Goal: Task Accomplishment & Management: Use online tool/utility

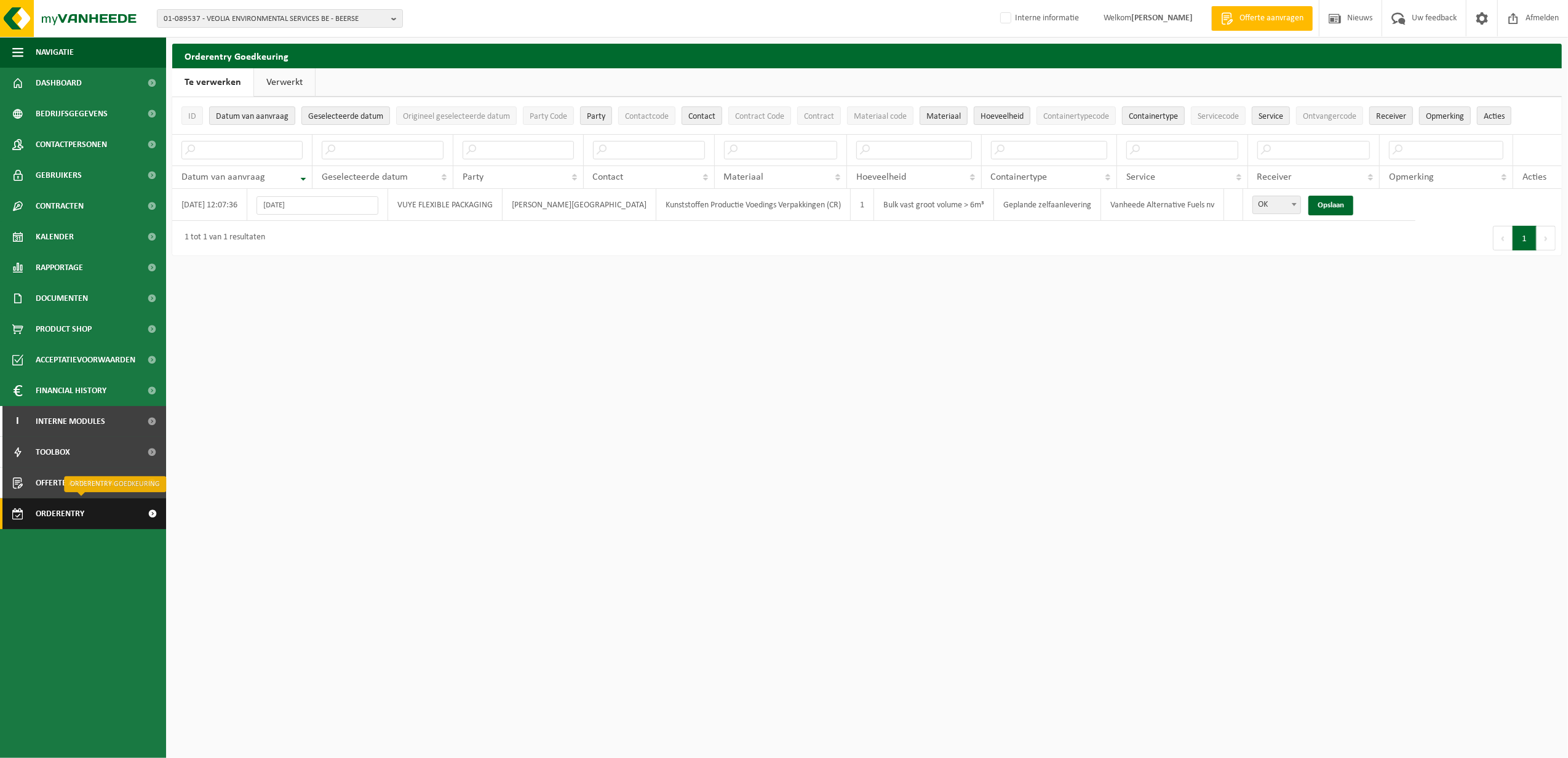
click at [63, 516] on span "Orderentry Goedkeuring" at bounding box center [87, 513] width 104 height 30
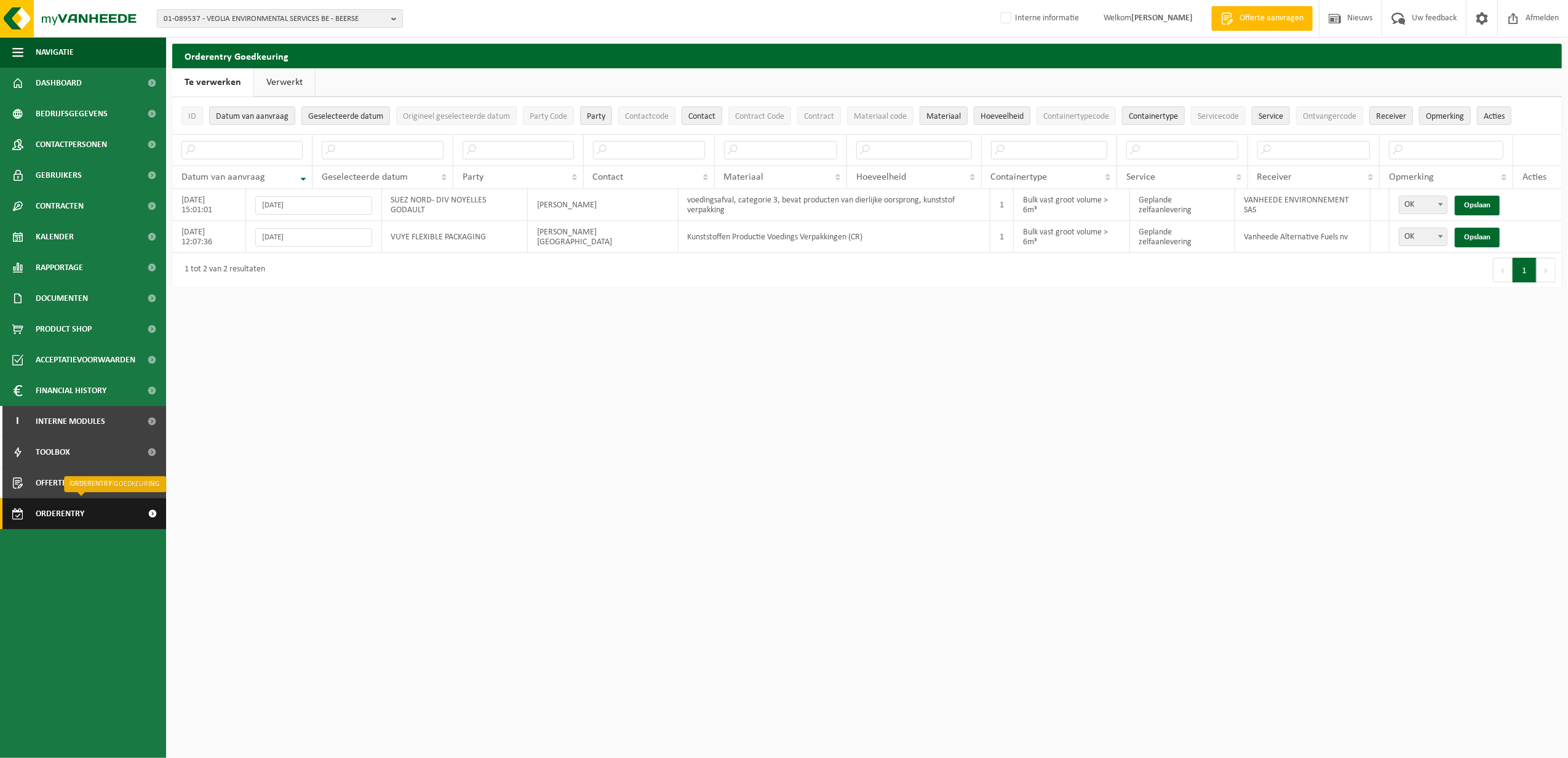
click at [78, 508] on span "Orderentry Goedkeuring" at bounding box center [87, 513] width 104 height 30
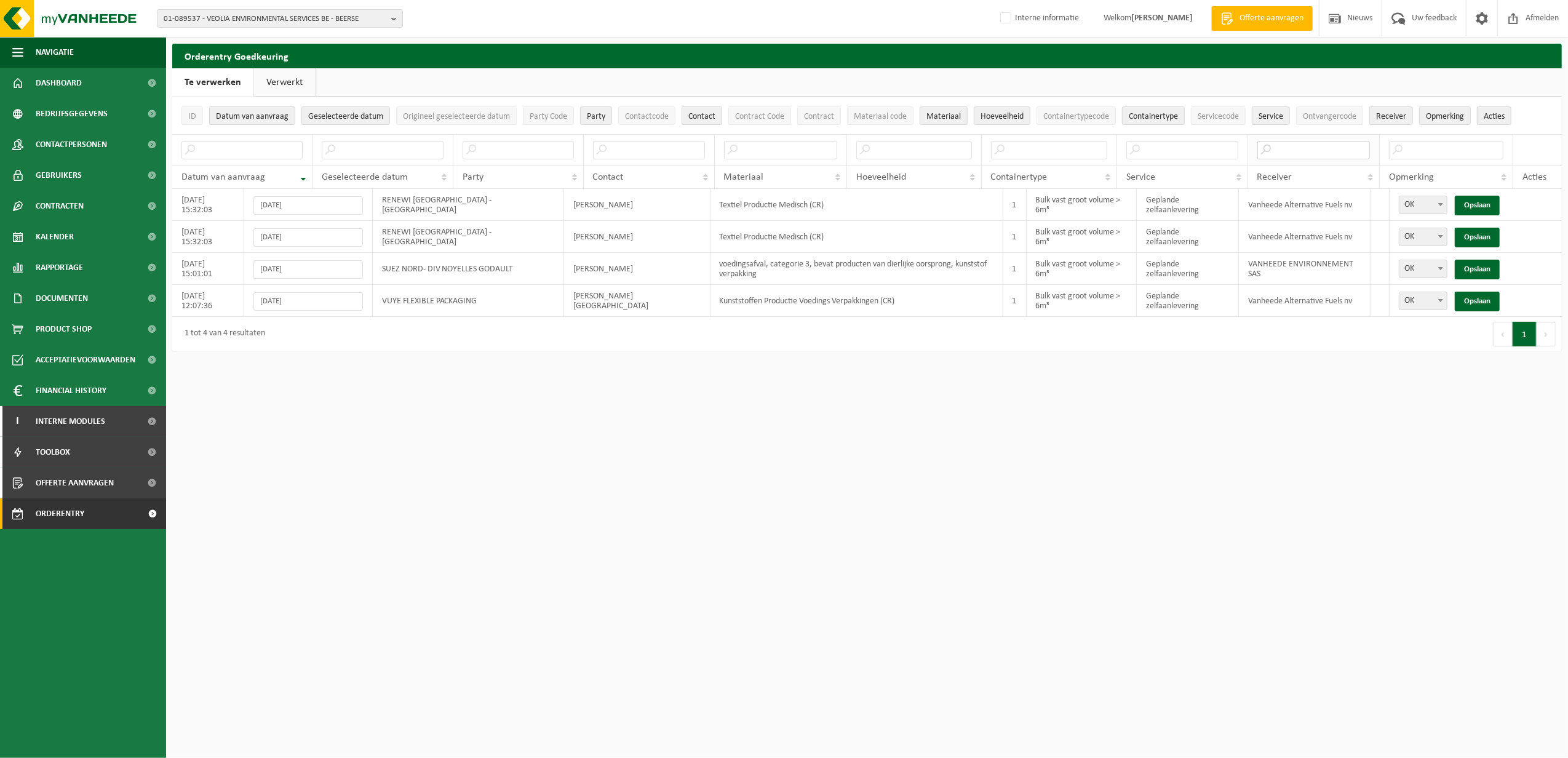
click at [1281, 153] on input "text" at bounding box center [1313, 150] width 113 height 19
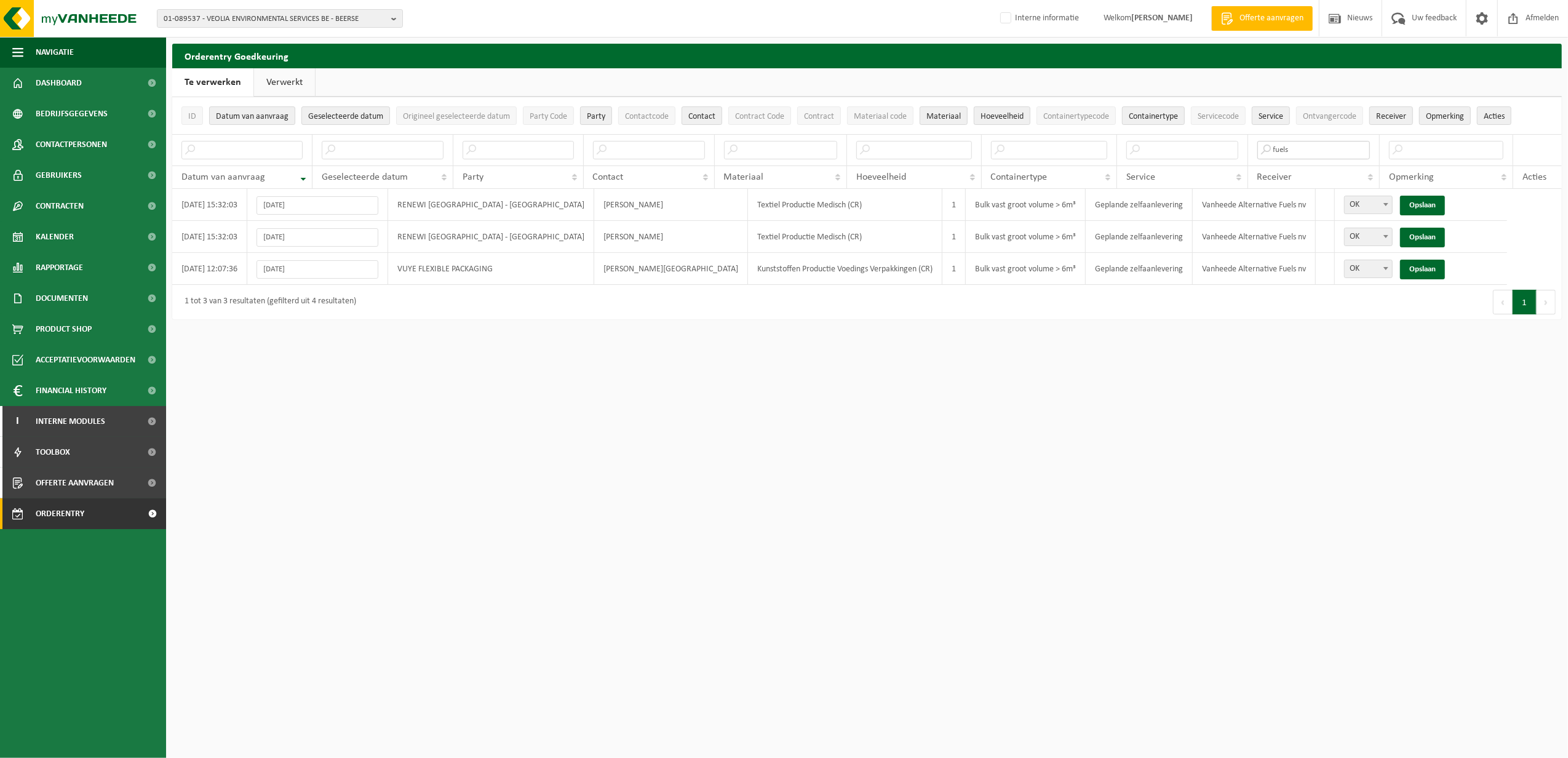
type input "fuels"
click at [1401, 267] on link "Opslaan" at bounding box center [1423, 269] width 45 height 19
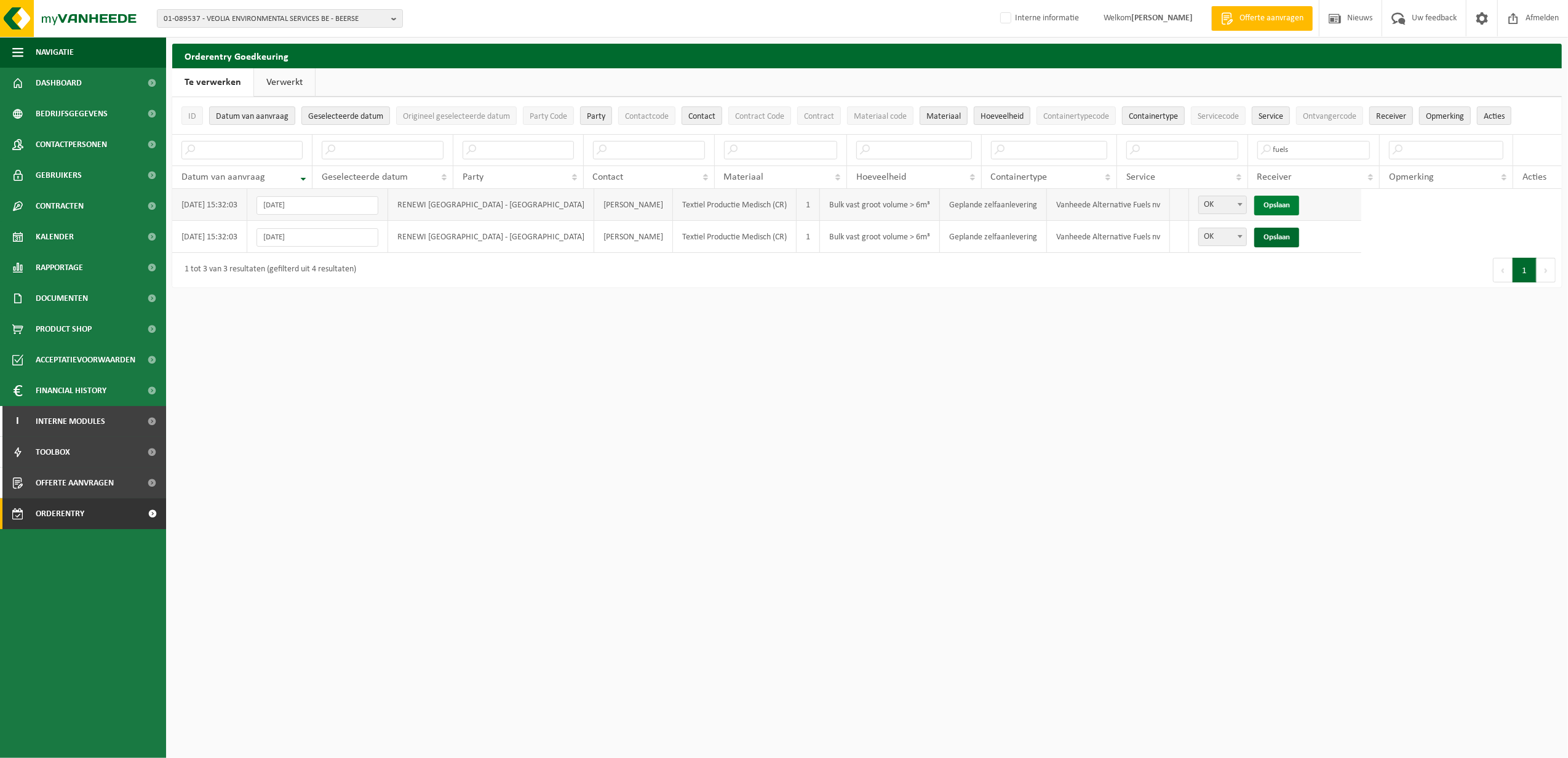
click at [1254, 200] on link "Opslaan" at bounding box center [1277, 205] width 45 height 19
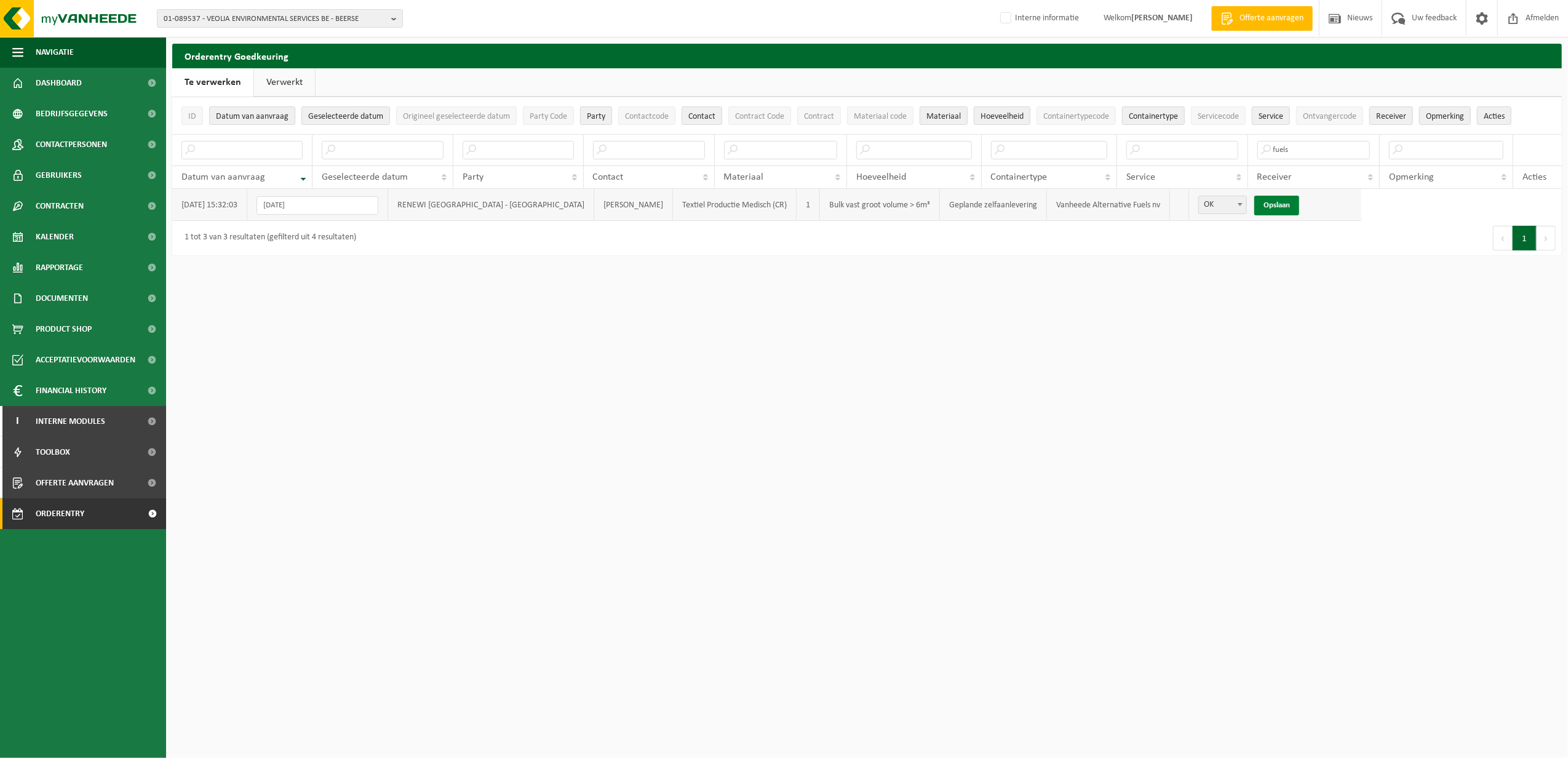
click at [1254, 205] on link "Opslaan" at bounding box center [1277, 205] width 45 height 19
